Goal: Check status: Check status

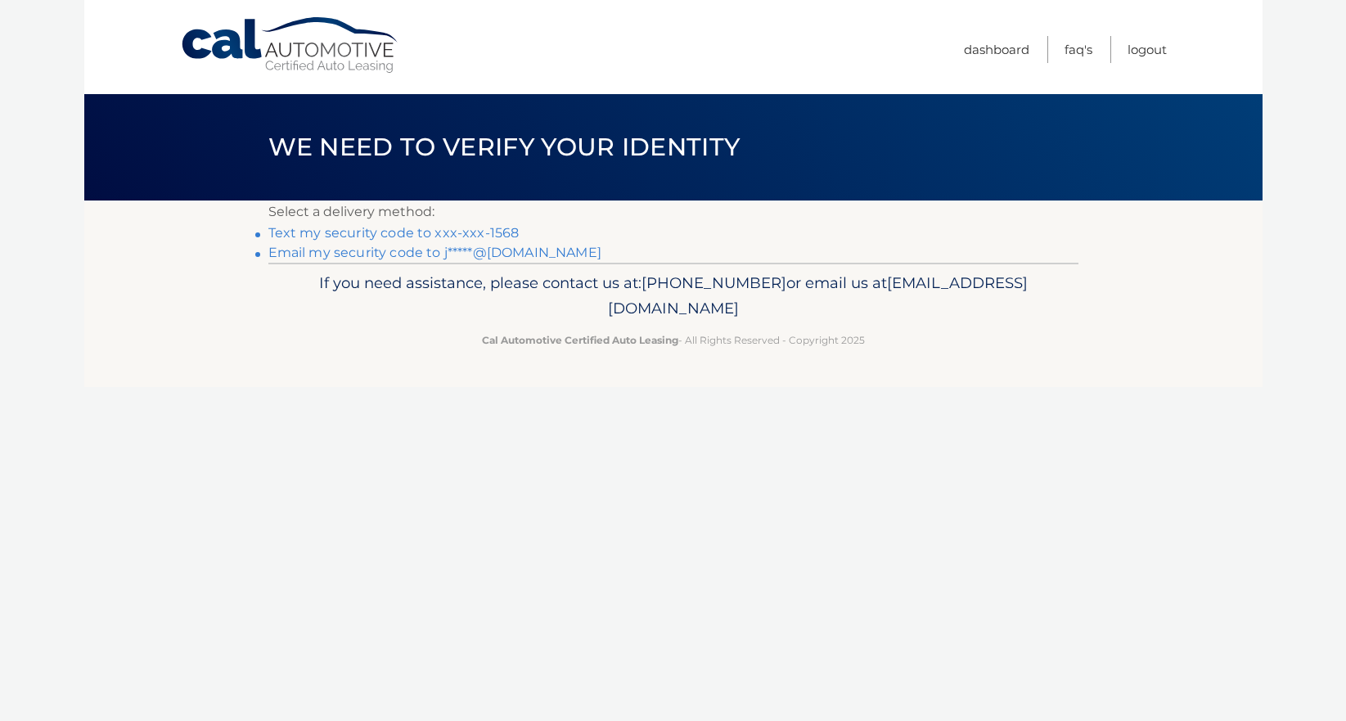
click at [363, 232] on link "Text my security code to xxx-xxx-1568" at bounding box center [393, 233] width 251 height 16
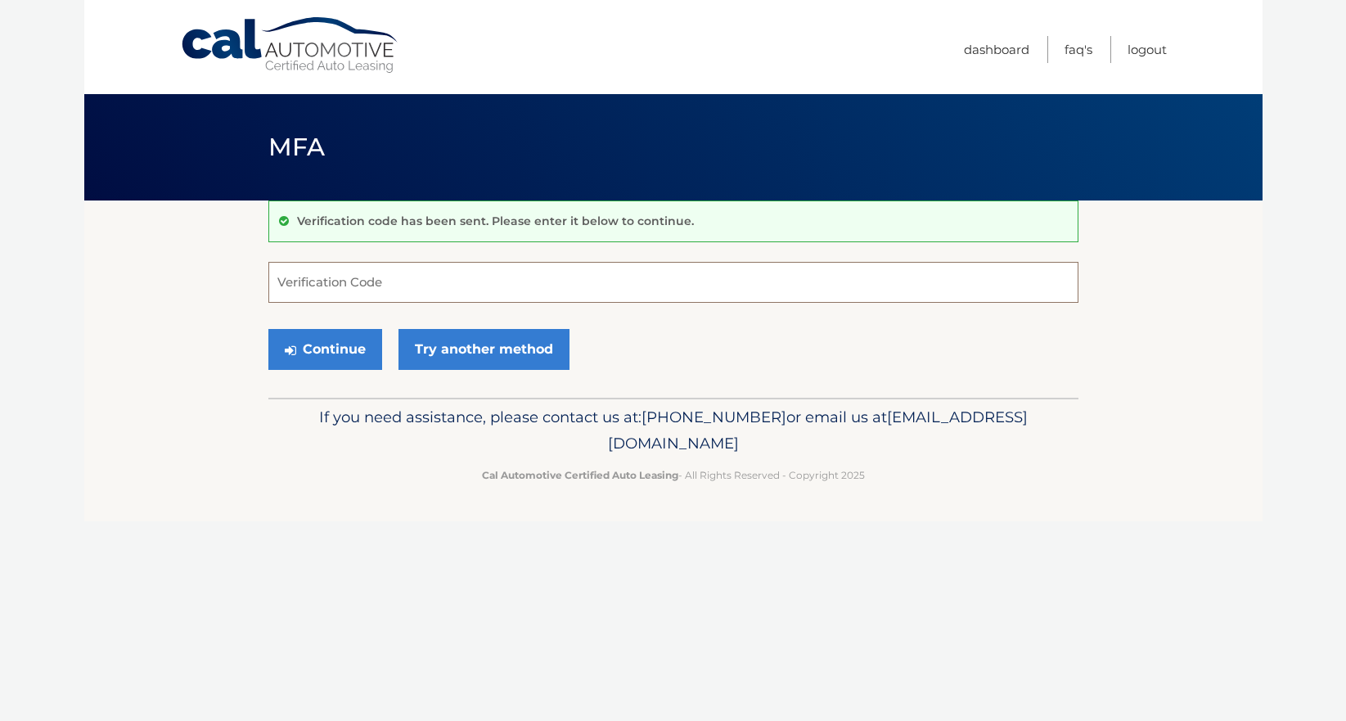
click at [417, 286] on input "Verification Code" at bounding box center [673, 282] width 810 height 41
type input "304075"
click at [268, 329] on button "Continue" at bounding box center [325, 349] width 114 height 41
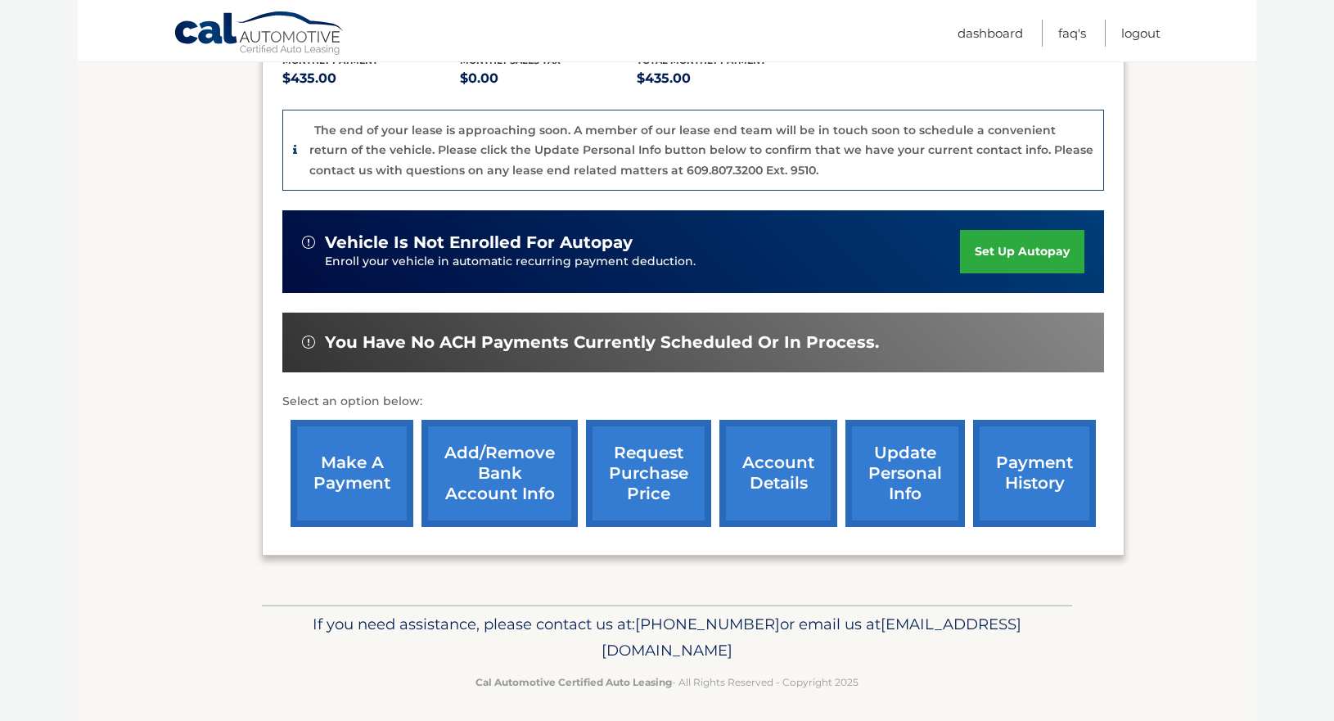
scroll to position [372, 0]
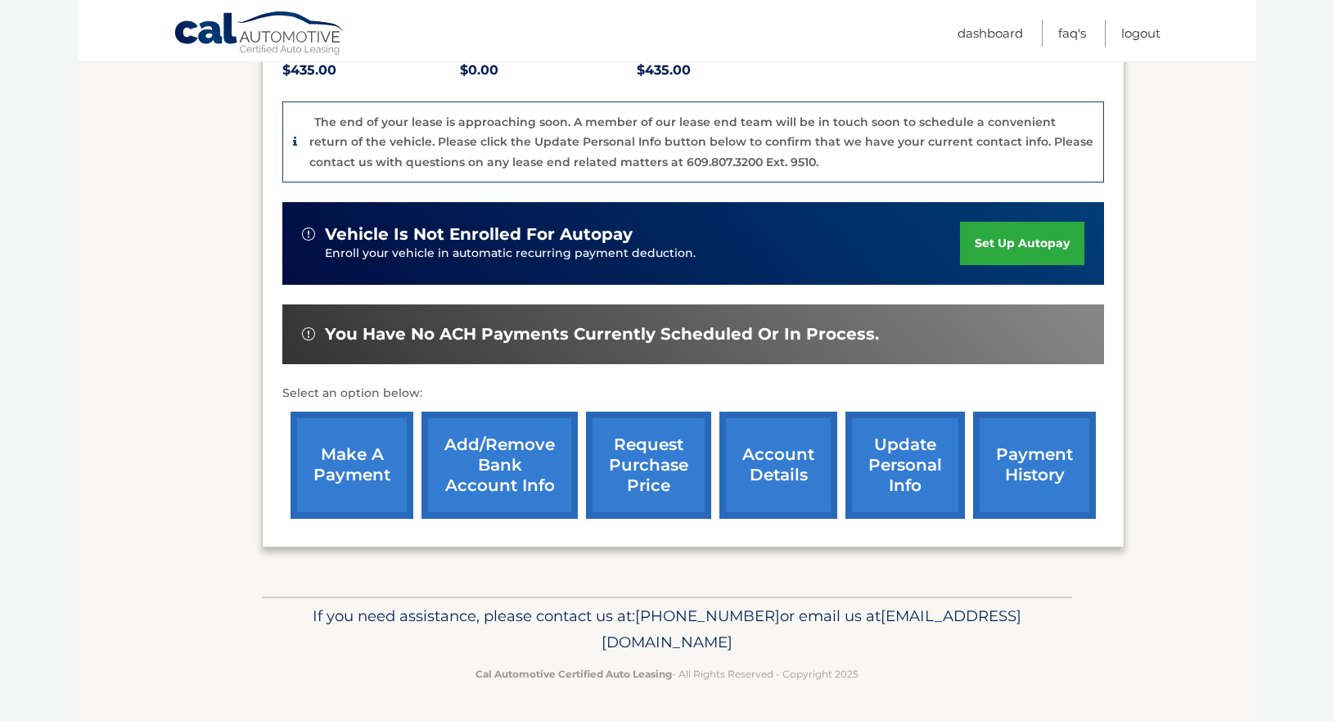
click at [334, 463] on link "make a payment" at bounding box center [351, 465] width 123 height 107
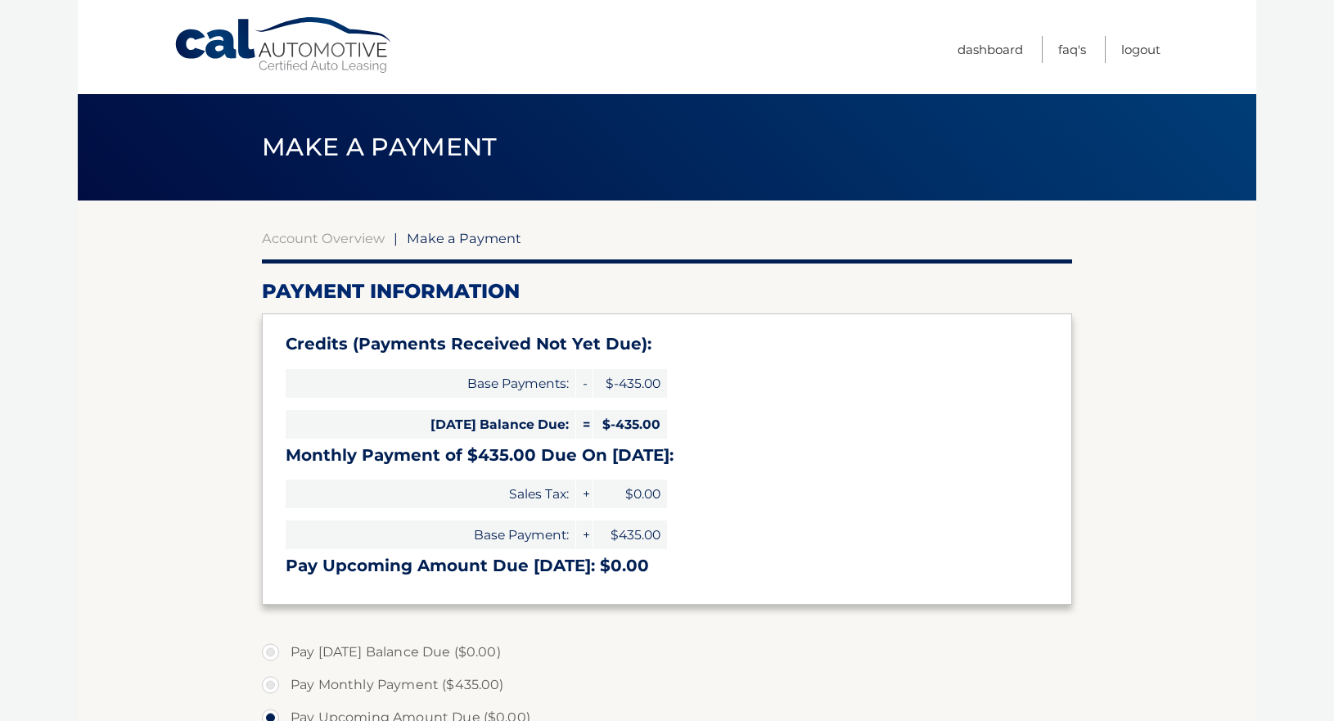
select select "Y2Q0YWM5OWYtZGI3Yy00OTk2LWI0ODItYzAxYzA4ZTMzM2Zl"
click at [984, 43] on link "Dashboard" at bounding box center [989, 49] width 65 height 27
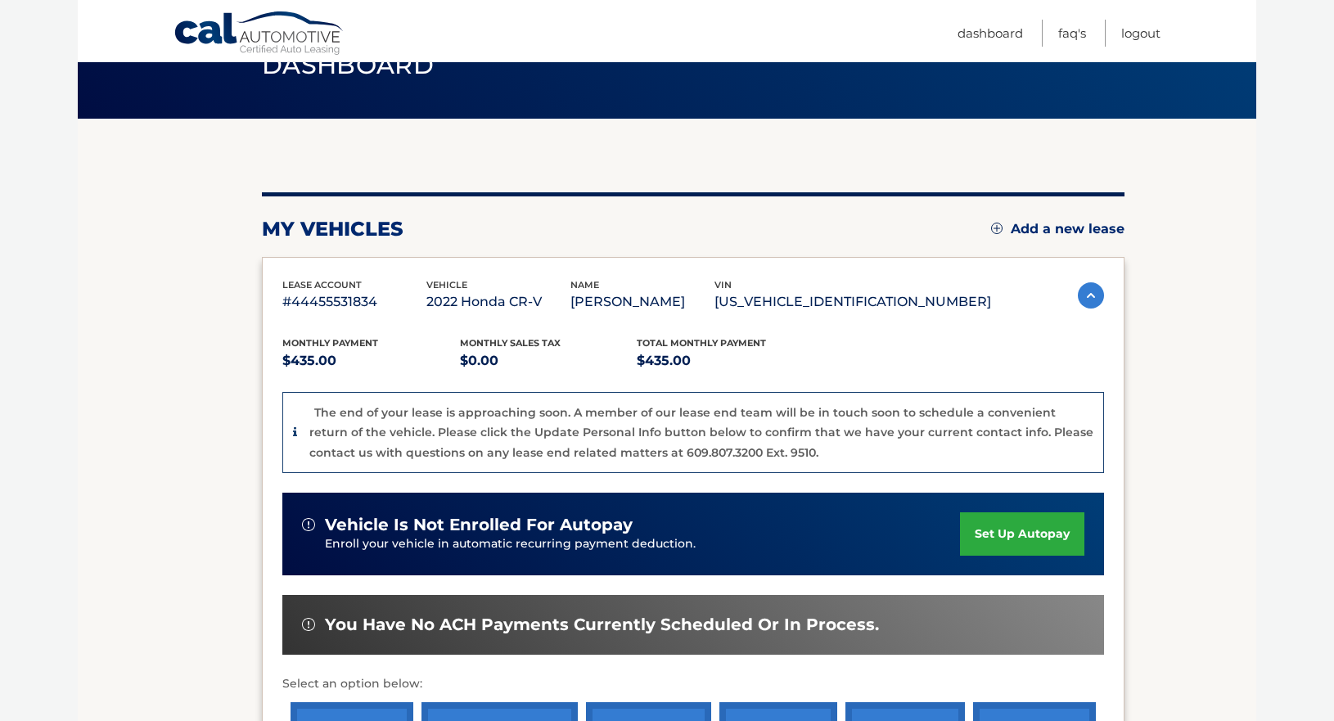
scroll to position [327, 0]
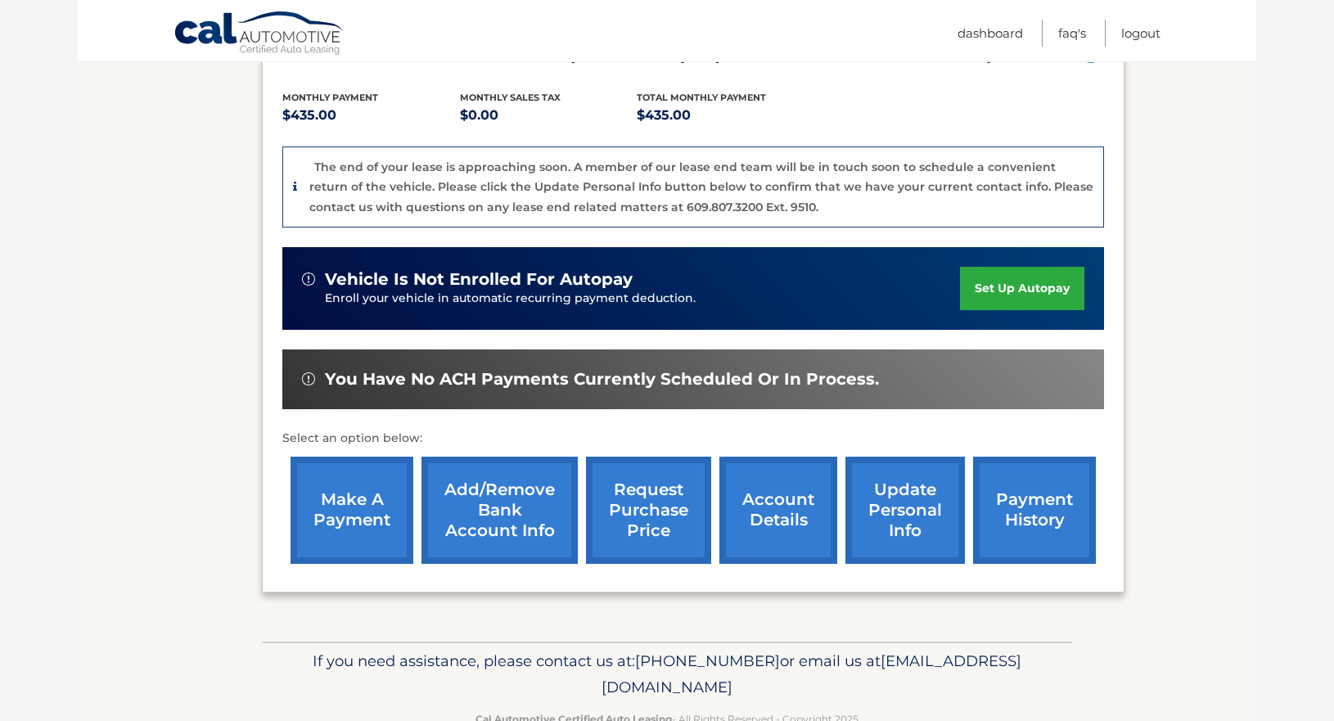
click at [1022, 507] on link "payment history" at bounding box center [1034, 510] width 123 height 107
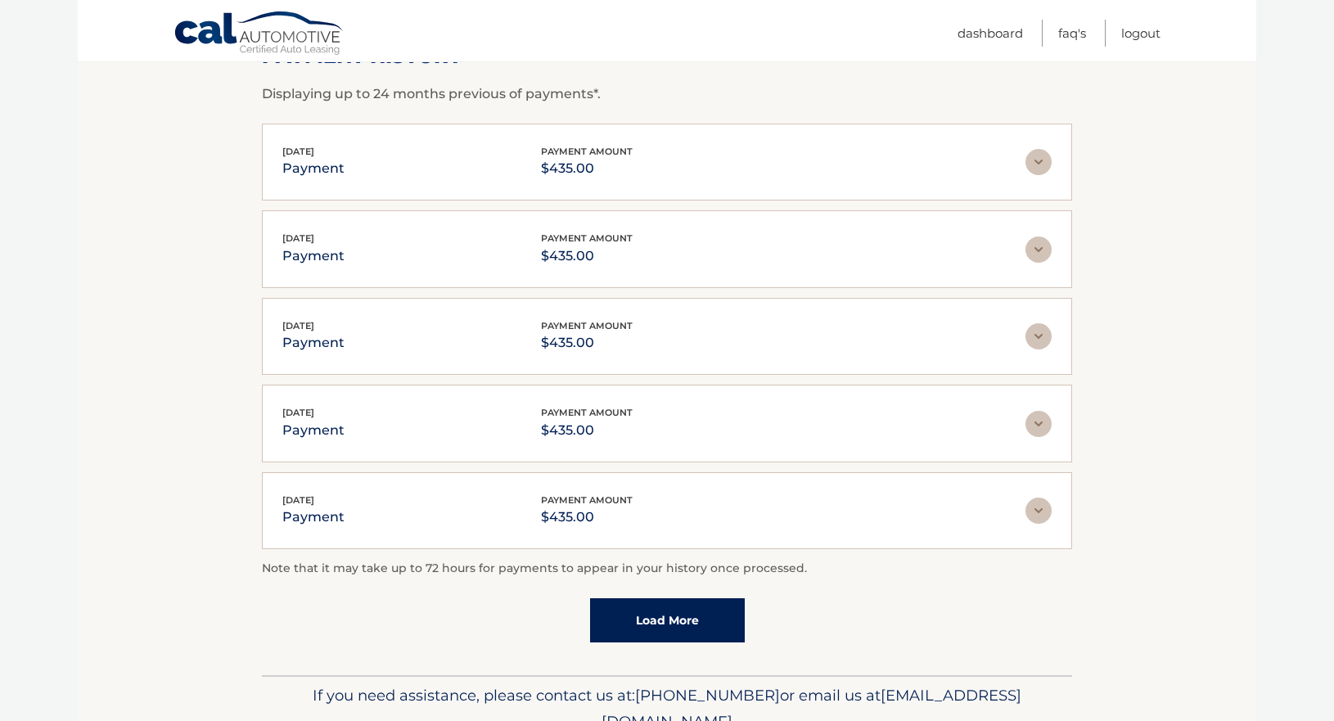
scroll to position [269, 0]
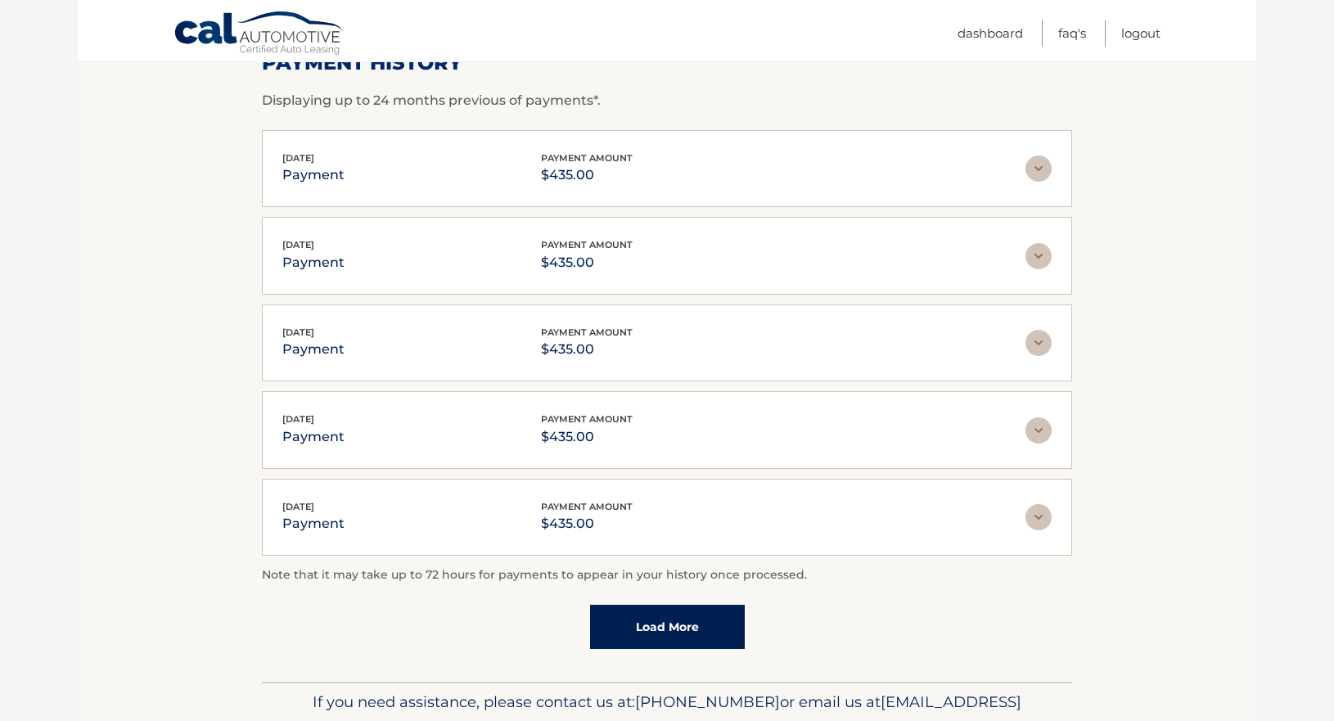
click at [1038, 170] on img at bounding box center [1038, 168] width 26 height 26
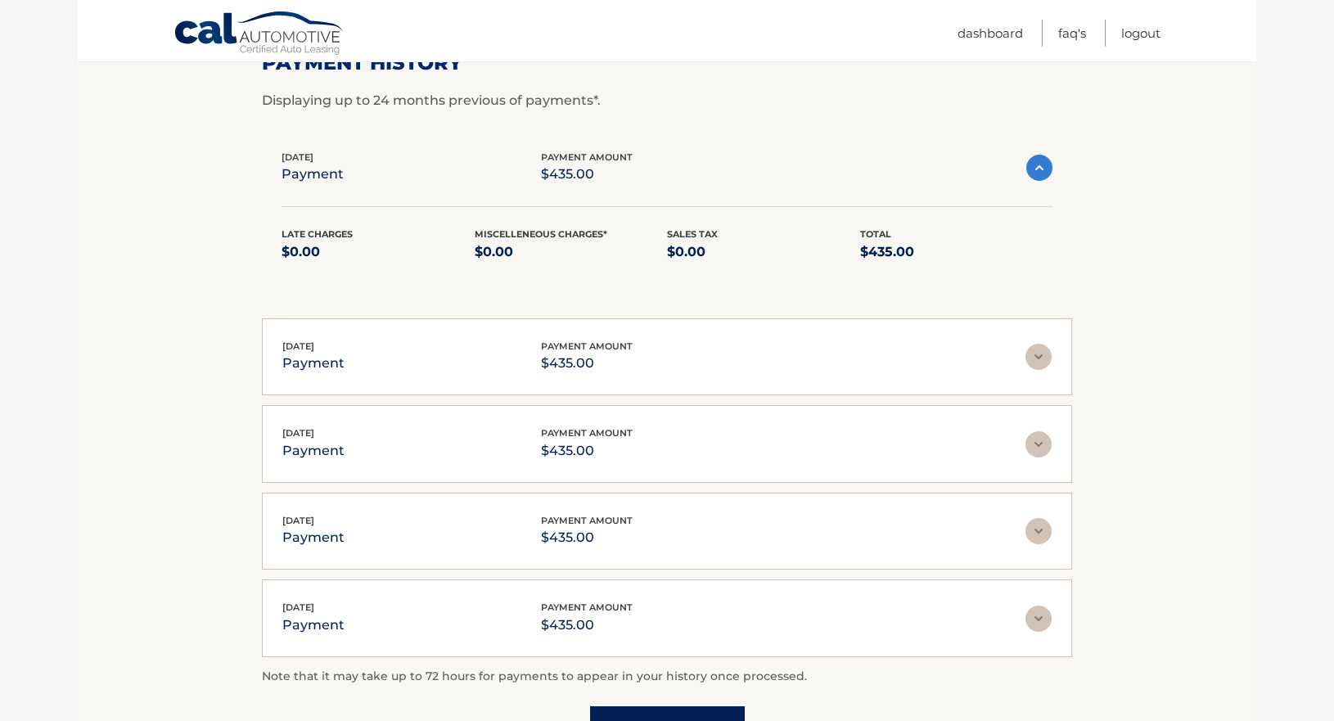
click at [1037, 358] on img at bounding box center [1038, 357] width 26 height 26
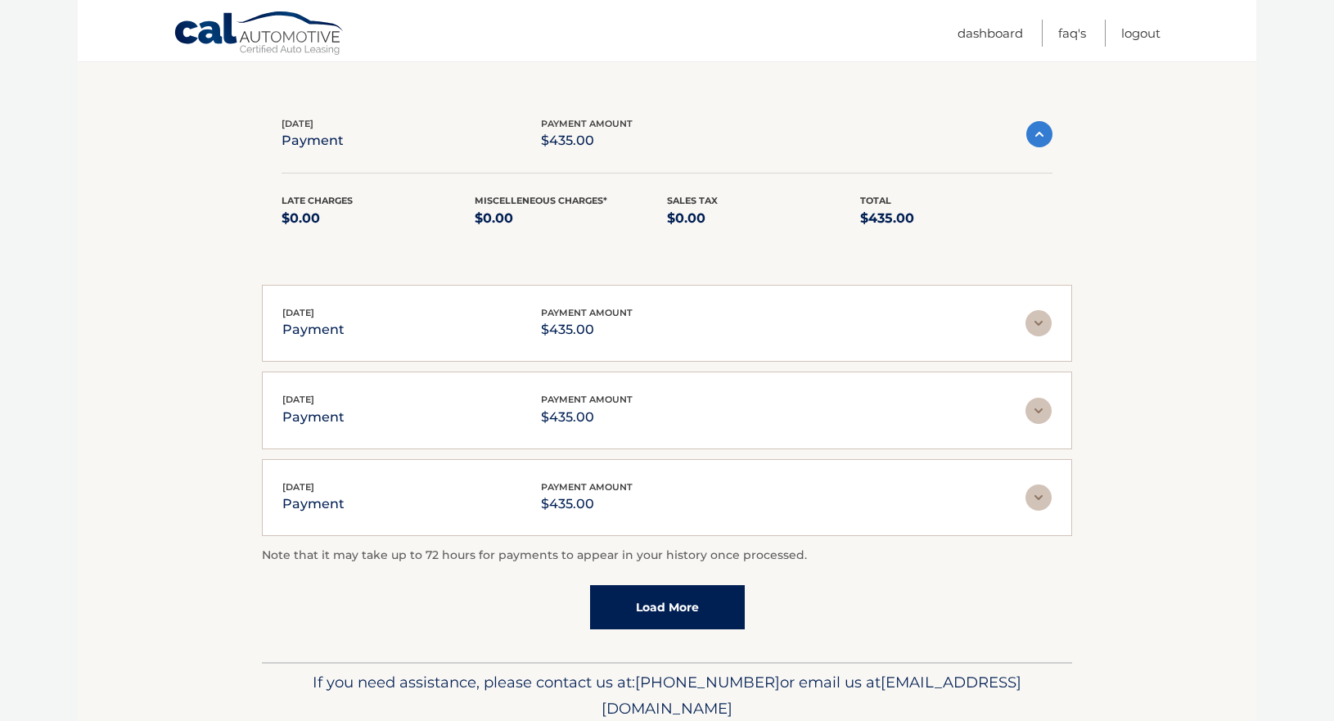
scroll to position [556, 0]
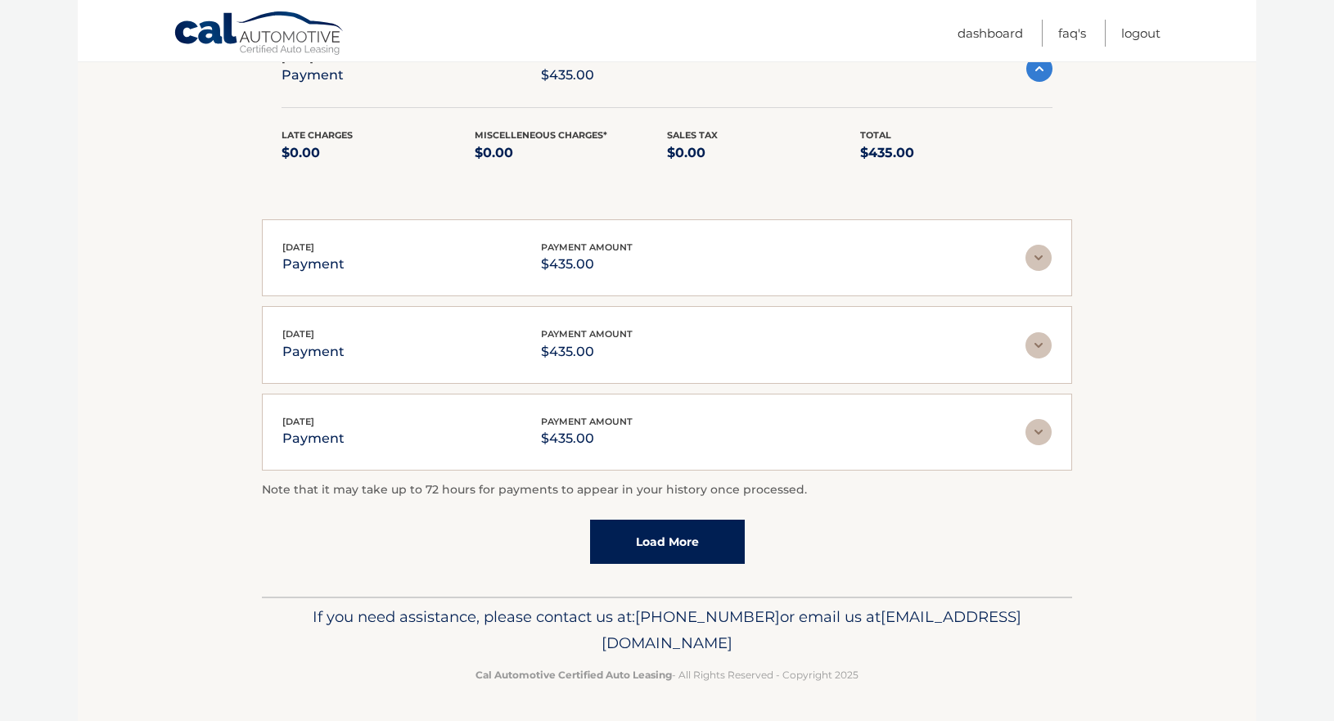
click at [1033, 434] on img at bounding box center [1038, 432] width 26 height 26
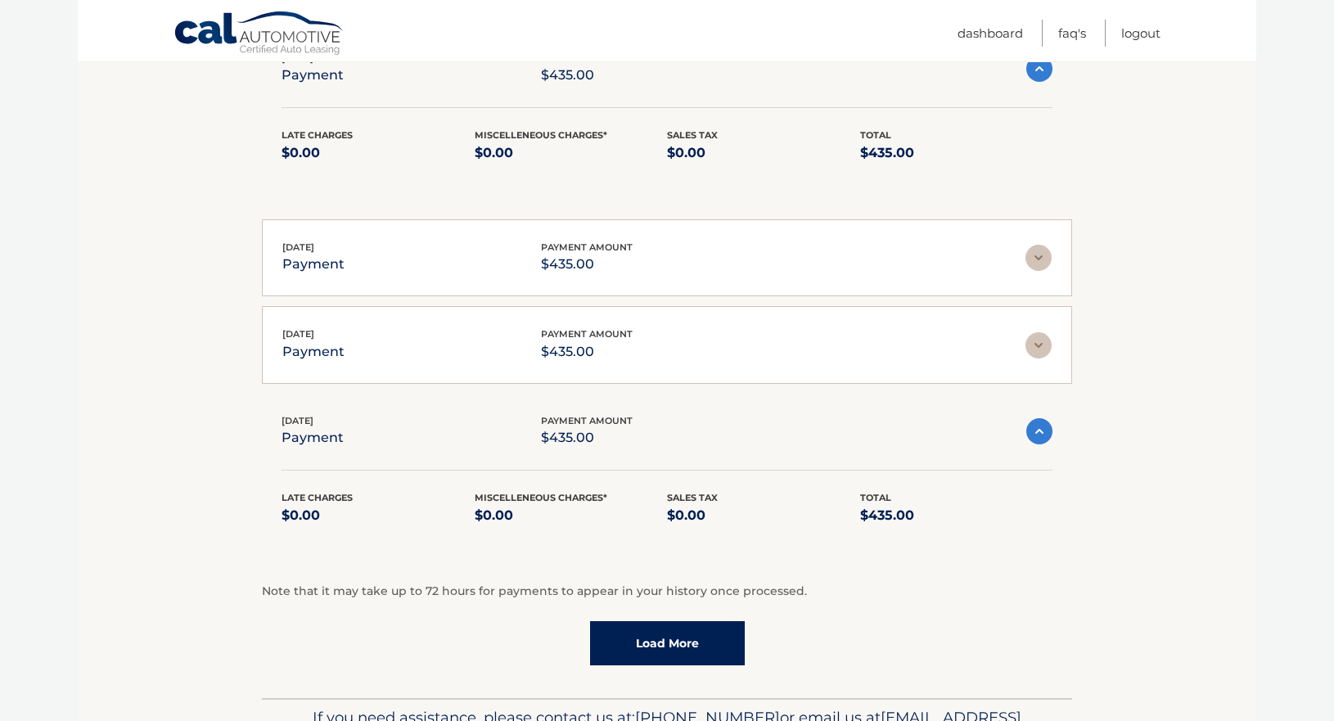
click at [1046, 335] on img at bounding box center [1038, 345] width 26 height 26
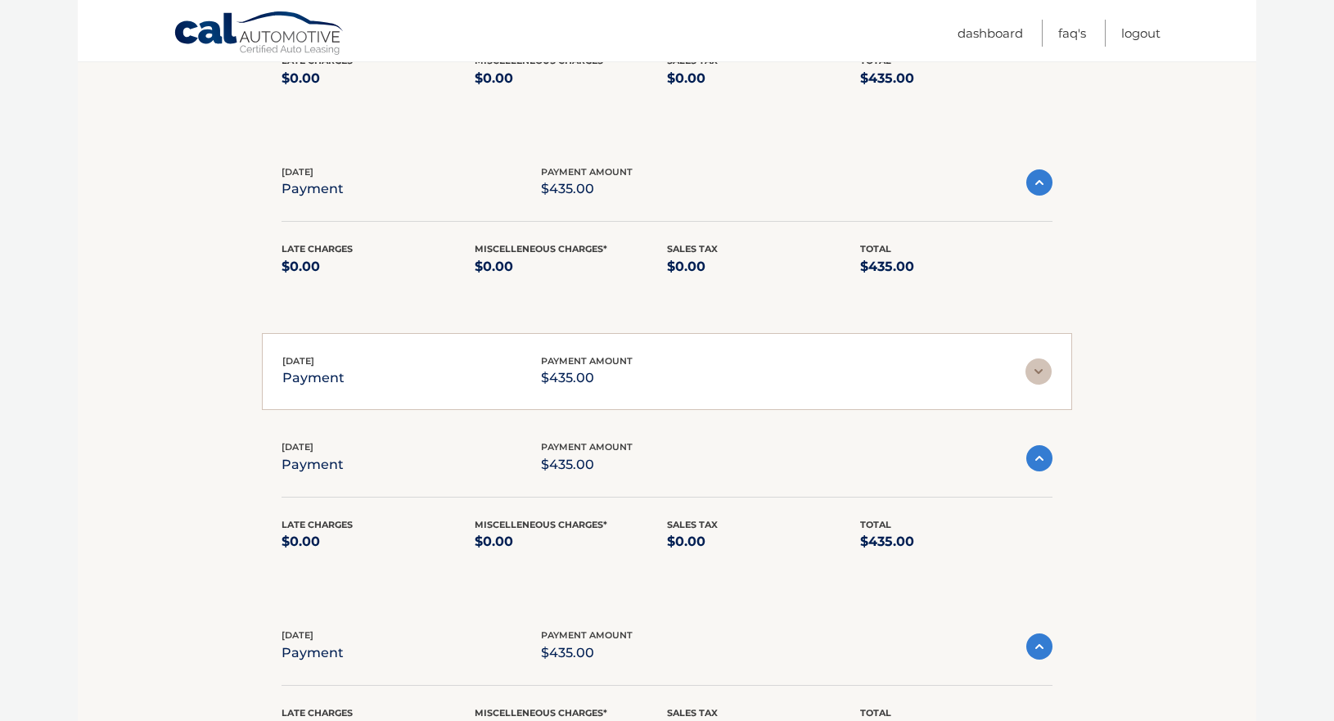
scroll to position [0, 0]
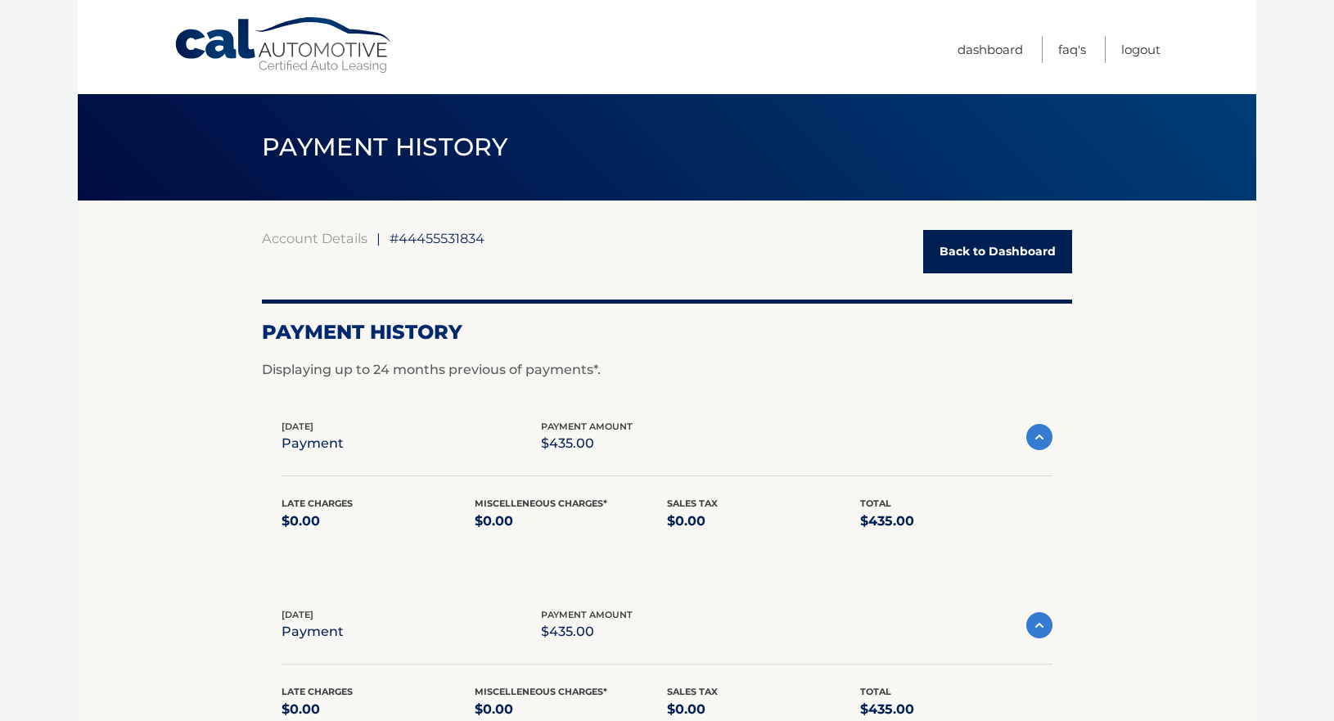
click at [933, 252] on link "Back to Dashboard" at bounding box center [997, 251] width 149 height 43
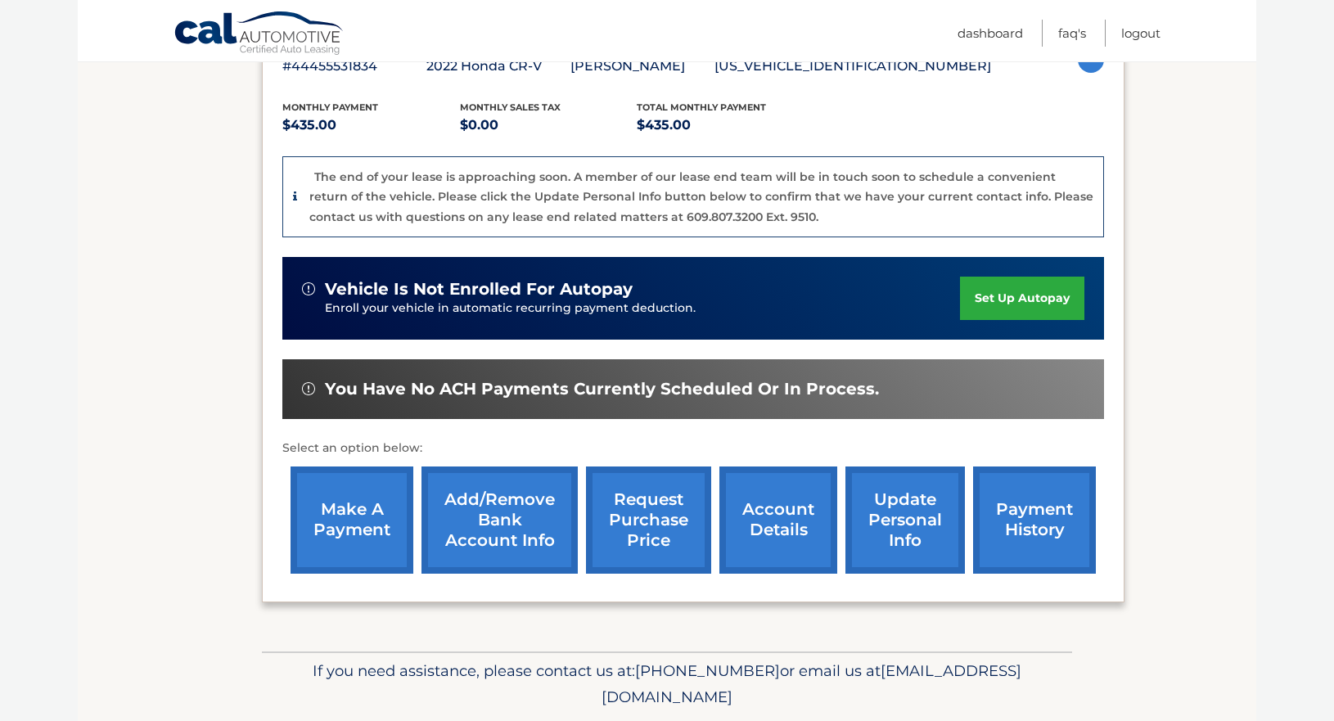
scroll to position [372, 0]
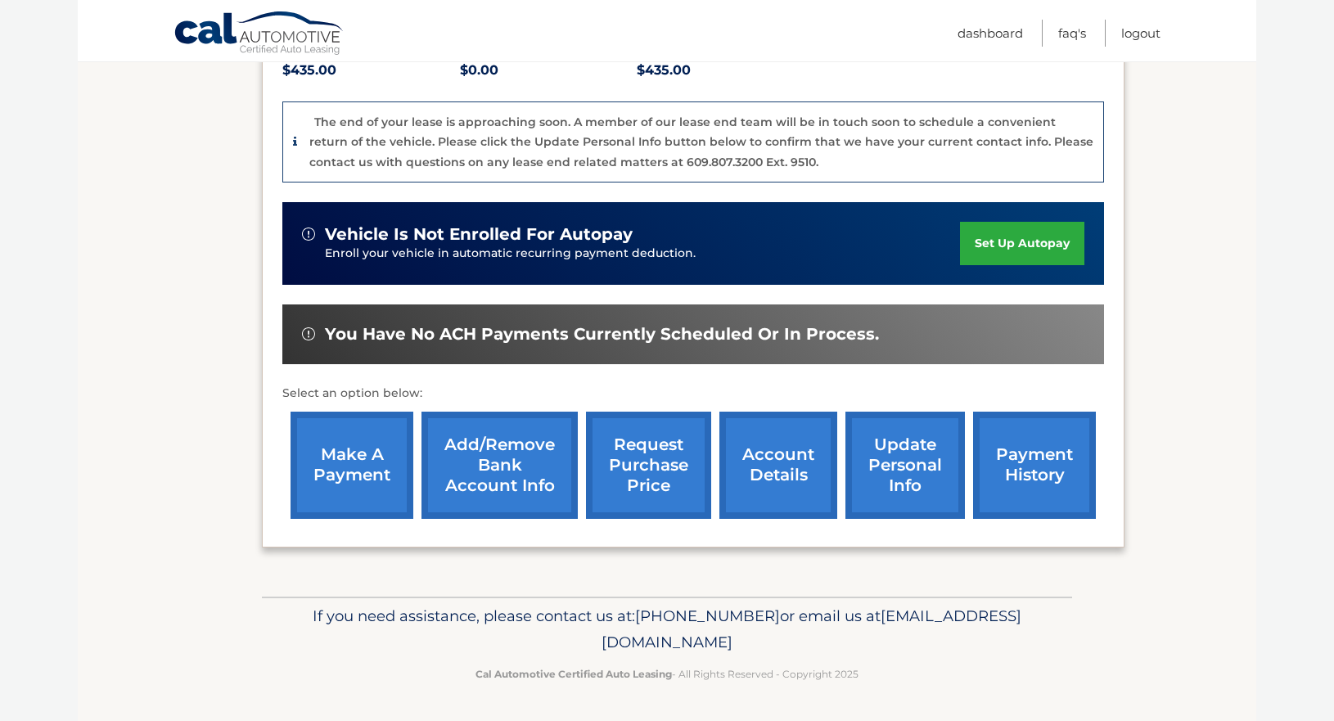
click at [642, 484] on link "request purchase price" at bounding box center [648, 465] width 125 height 107
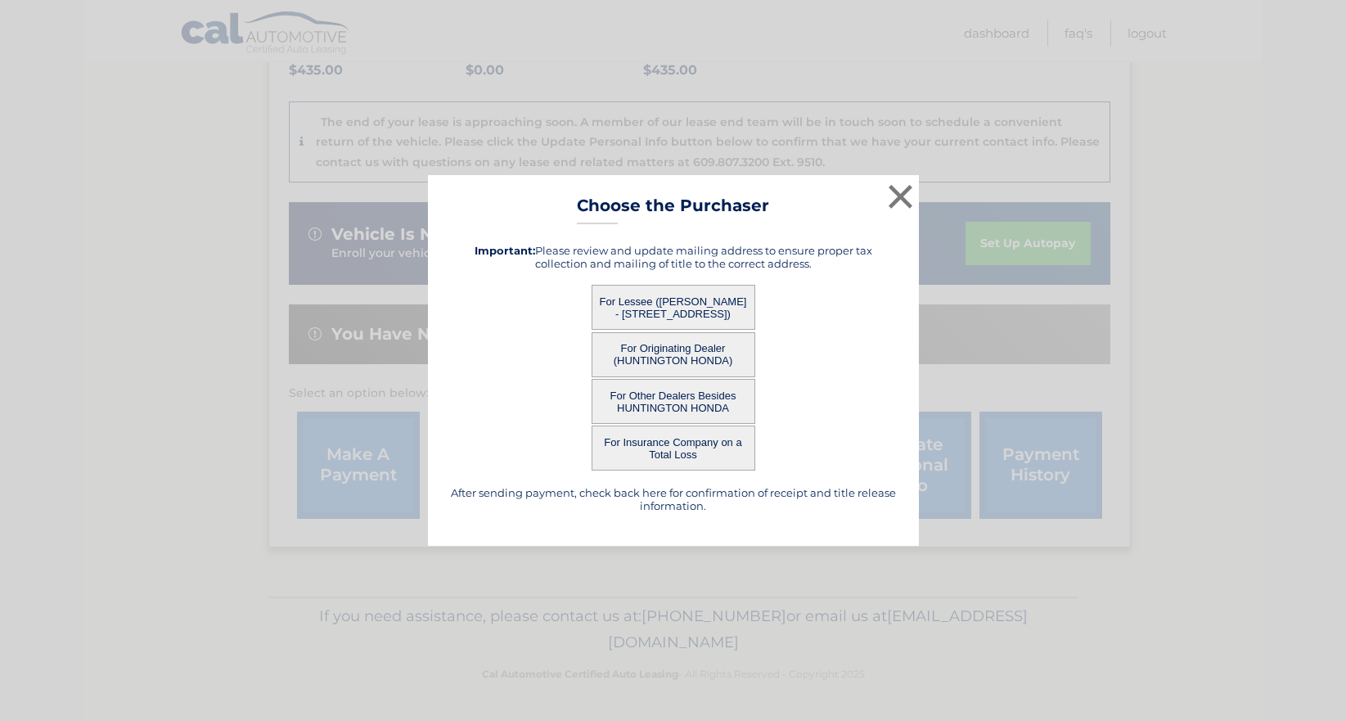
click at [642, 299] on button "For Lessee (JOHN DELIO - 63 Cross Bow Lane, , Commack, NY 11725)" at bounding box center [674, 307] width 164 height 45
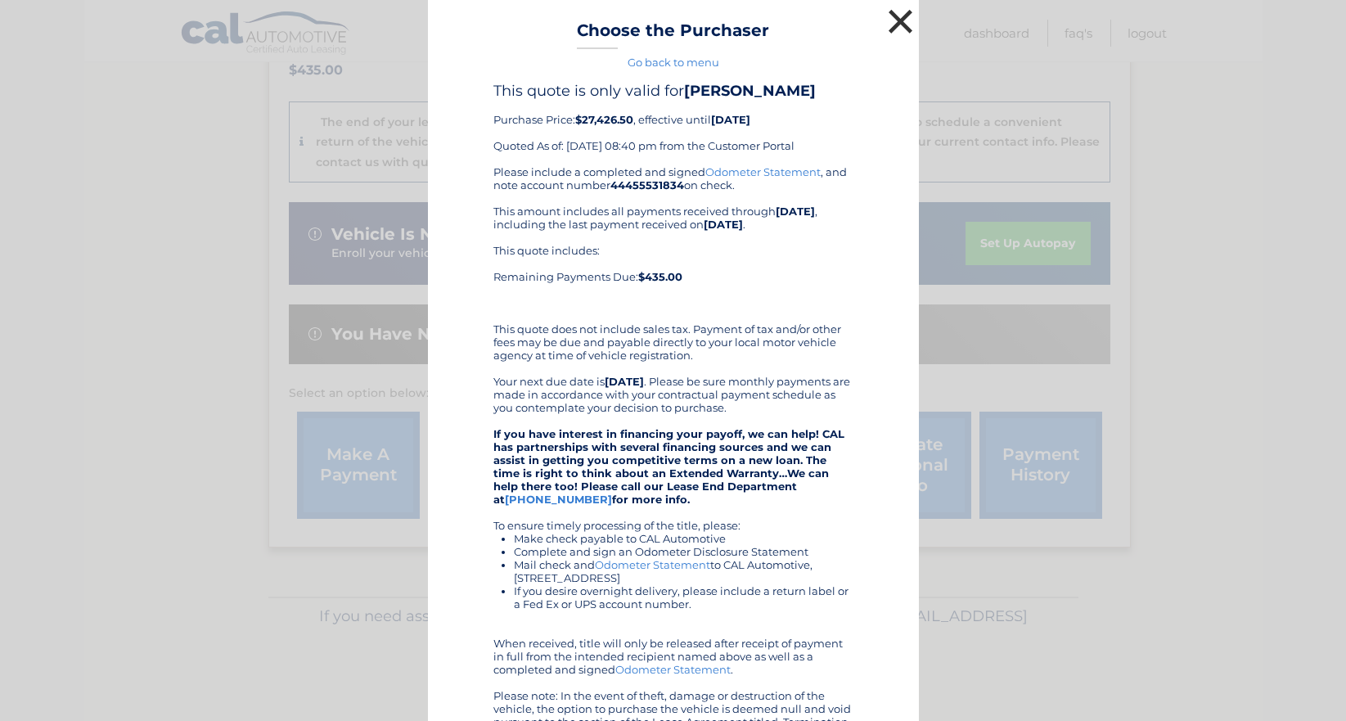
click at [892, 22] on button "×" at bounding box center [900, 21] width 33 height 33
